Goal: Task Accomplishment & Management: Manage account settings

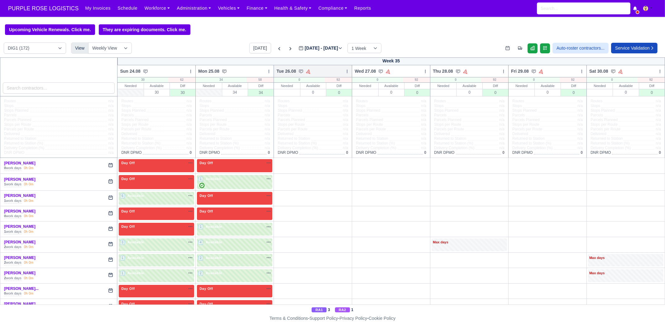
click at [345, 72] on icon at bounding box center [347, 71] width 4 height 4
click at [326, 94] on link "Bulk Status Change" at bounding box center [314, 93] width 70 height 11
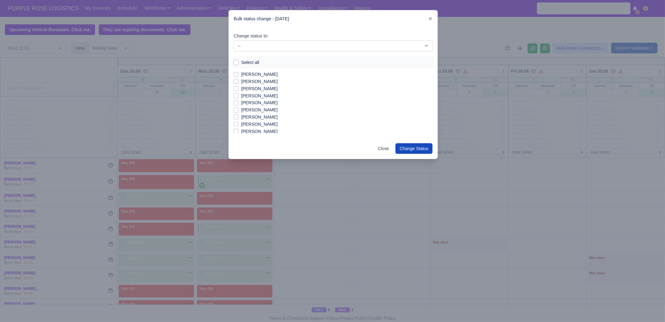
click at [252, 62] on label "Select all" at bounding box center [250, 62] width 18 height 7
click at [239, 62] on input "Select all" at bounding box center [236, 61] width 5 height 5
checkbox input "true"
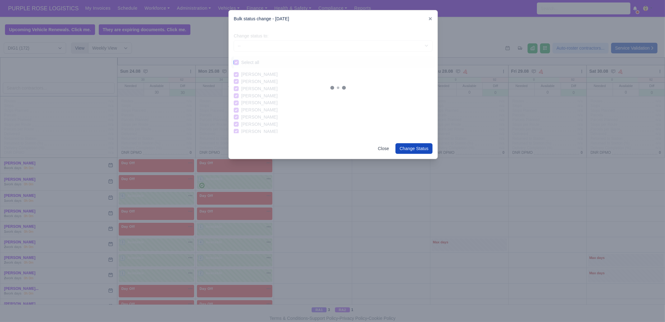
checkbox input "true"
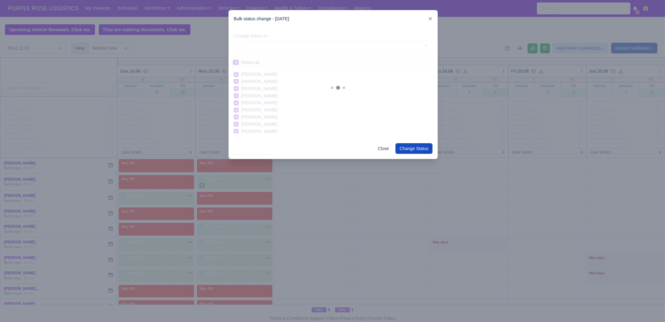
checkbox input "true"
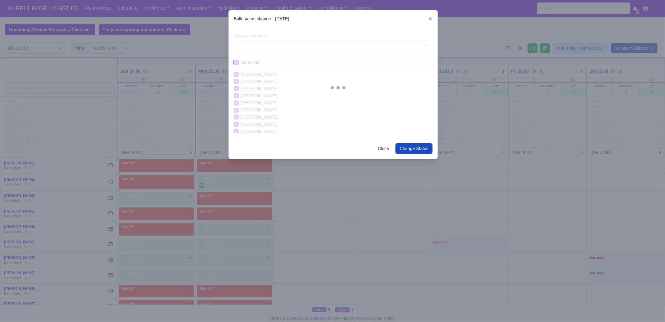
checkbox input "true"
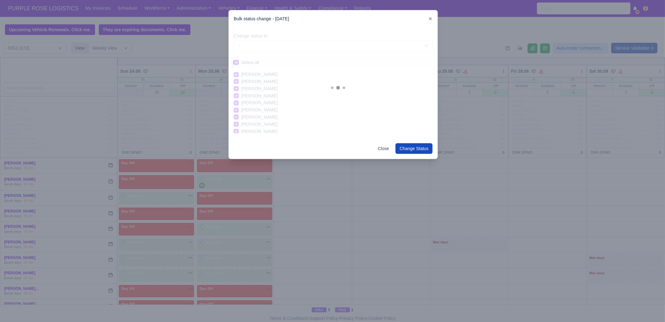
checkbox input "true"
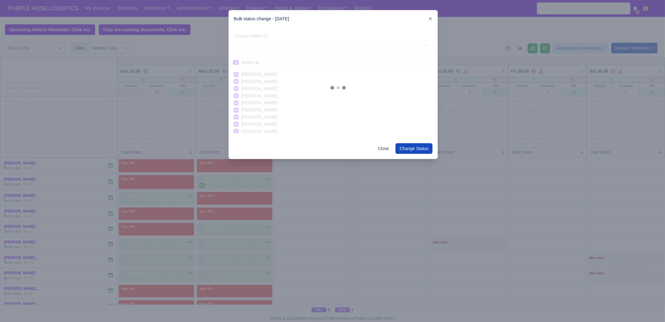
checkbox input "true"
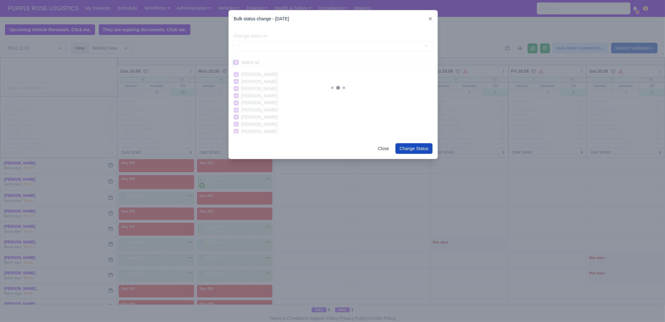
checkbox input "true"
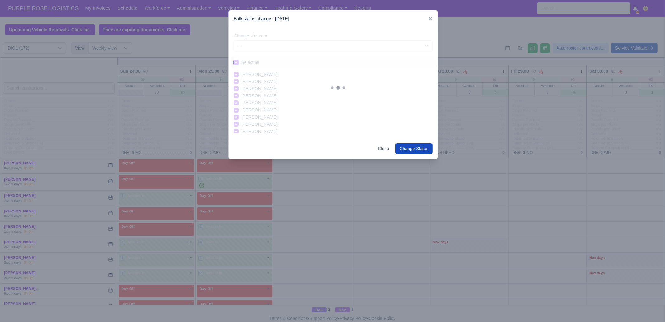
checkbox input "true"
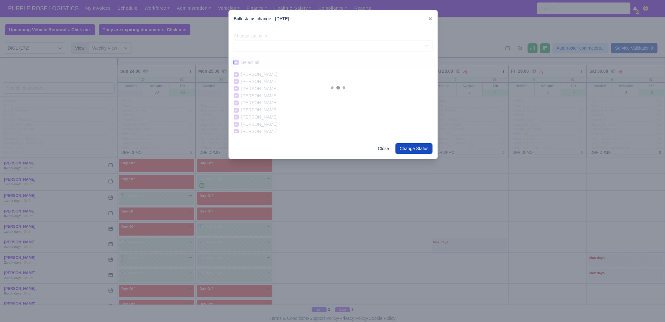
checkbox input "true"
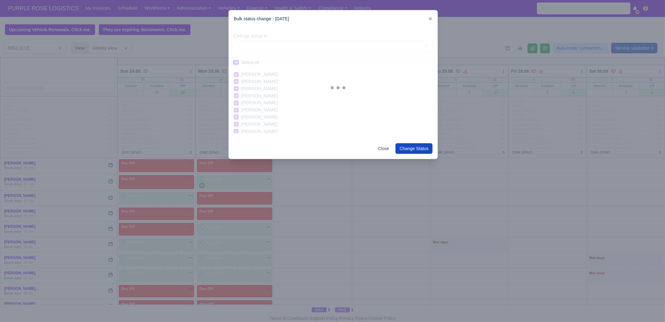
checkbox input "true"
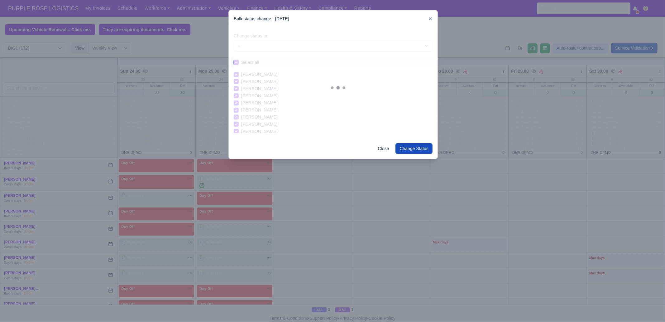
checkbox input "true"
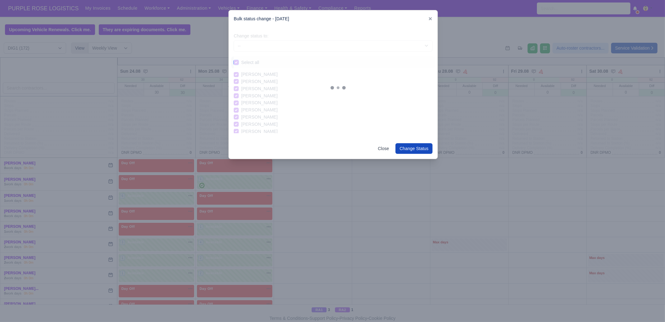
checkbox input "true"
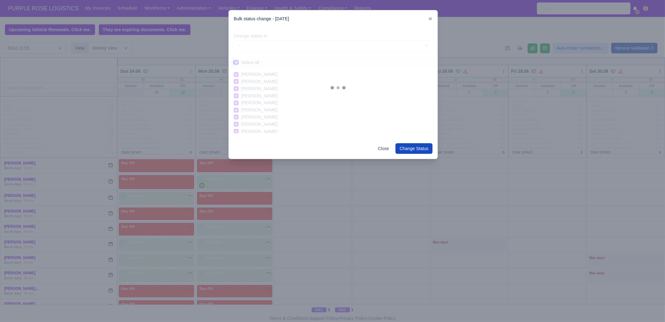
checkbox input "true"
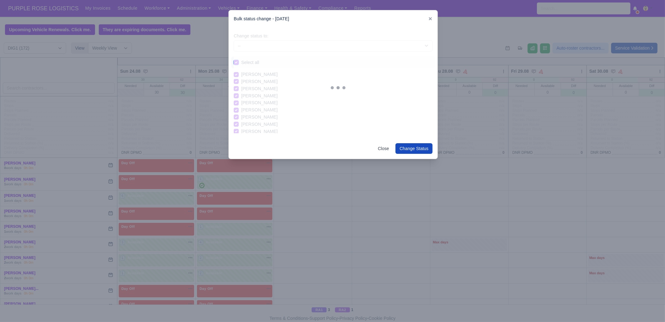
checkbox input "true"
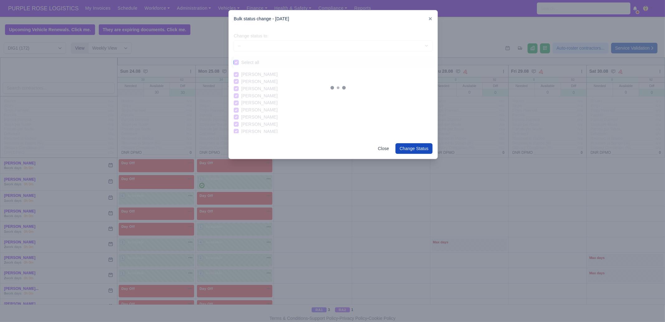
checkbox input "true"
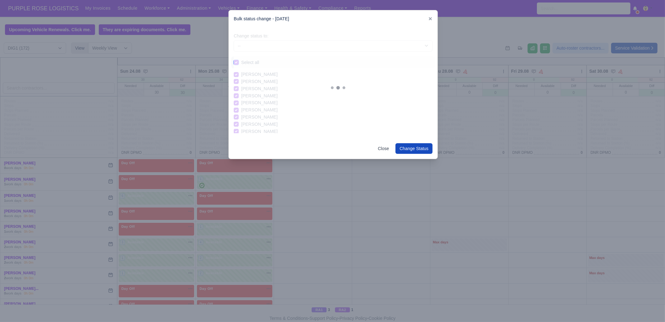
checkbox input "true"
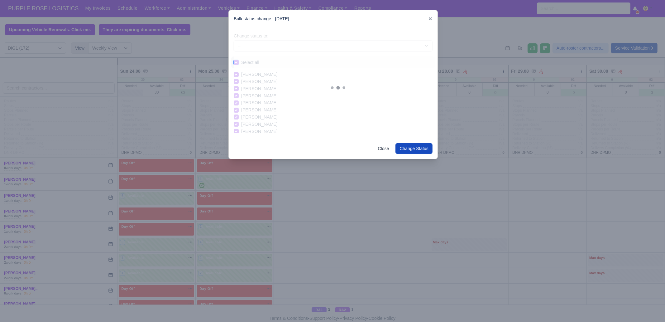
checkbox input "true"
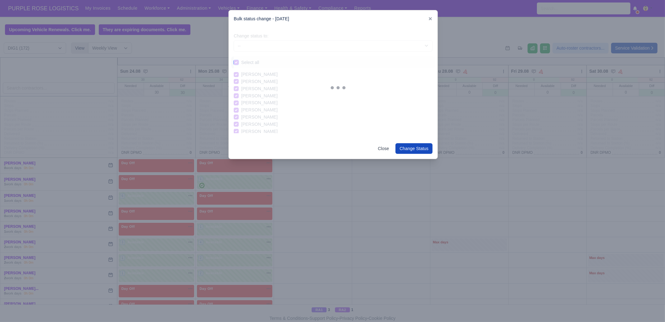
checkbox input "true"
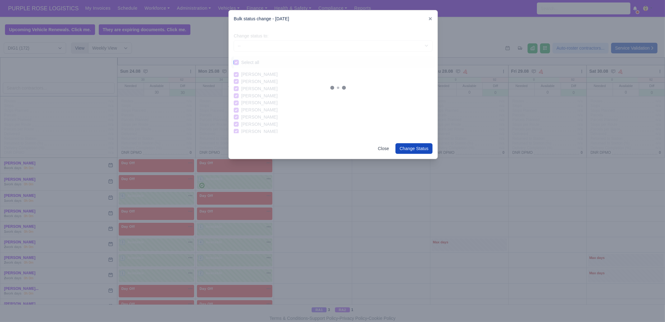
checkbox input "true"
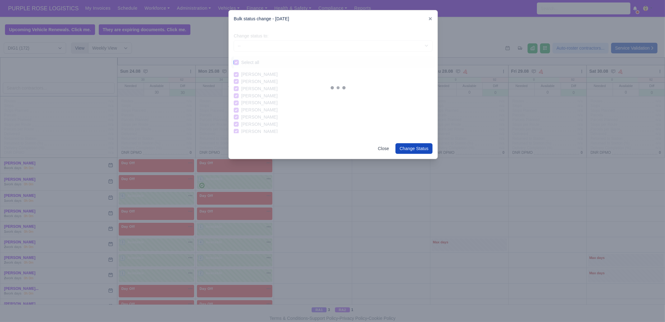
checkbox input "true"
click at [264, 45] on select "-- Unasigned Available Day Off Stand By Other Depot" at bounding box center [333, 45] width 199 height 11
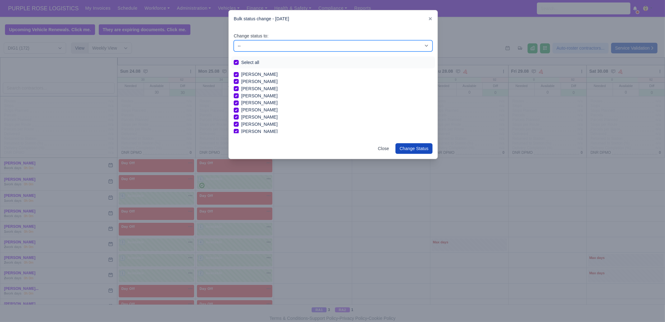
select select "Day Off"
click at [234, 40] on select "-- Unasigned Available Day Off Stand By Other Depot" at bounding box center [333, 45] width 199 height 11
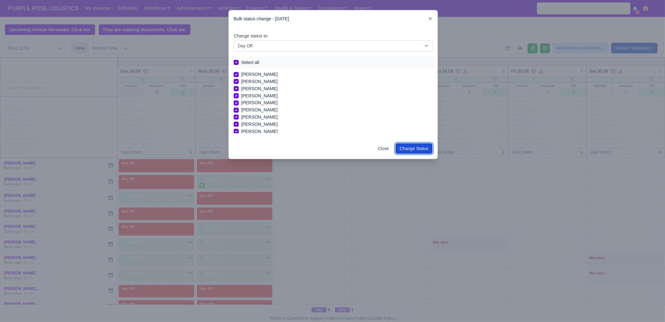
click at [404, 144] on button "Change Status" at bounding box center [413, 148] width 37 height 11
